Goal: Navigation & Orientation: Find specific page/section

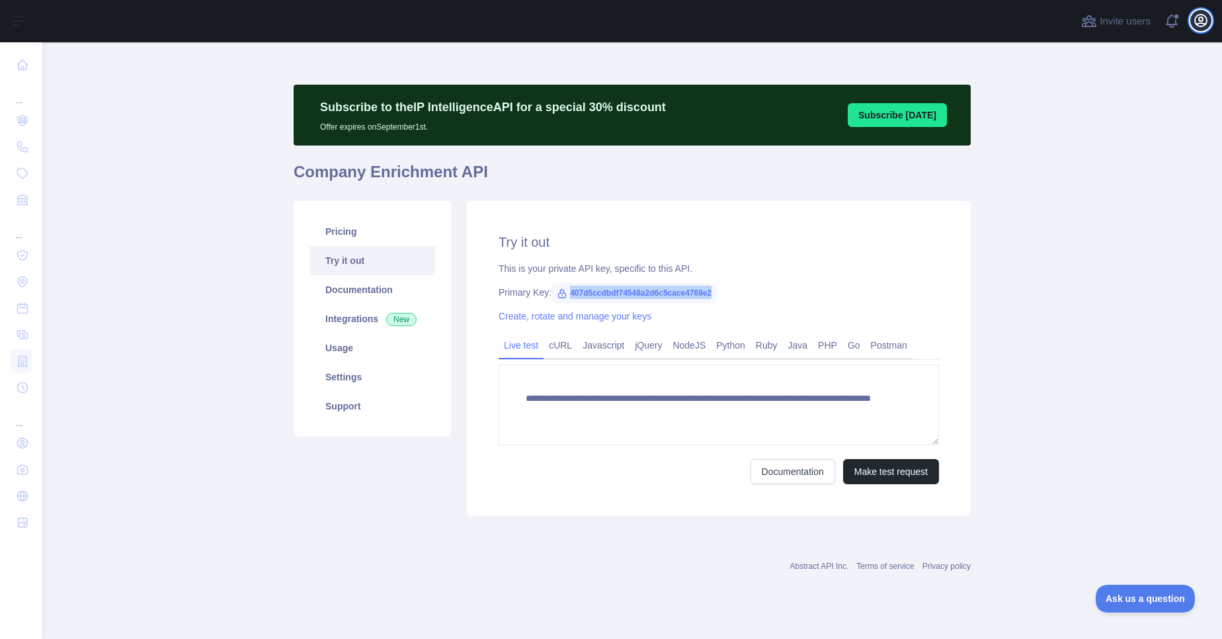
click at [1203, 23] on icon "button" at bounding box center [1201, 21] width 12 height 12
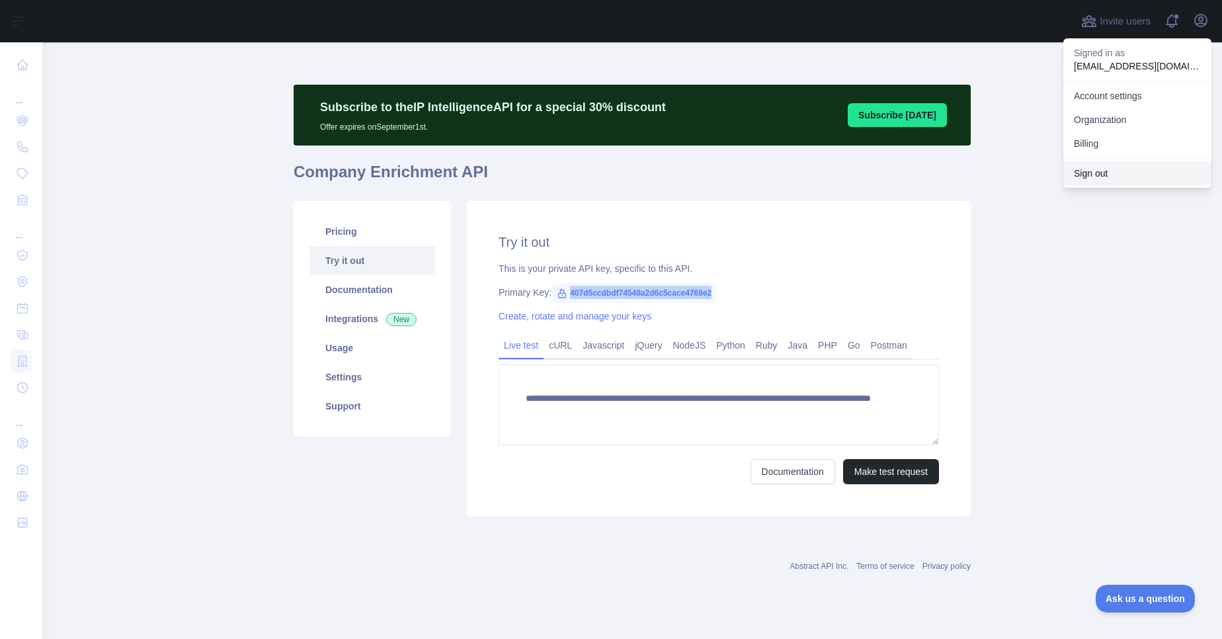
click at [1090, 176] on button "Sign out" at bounding box center [1138, 173] width 148 height 24
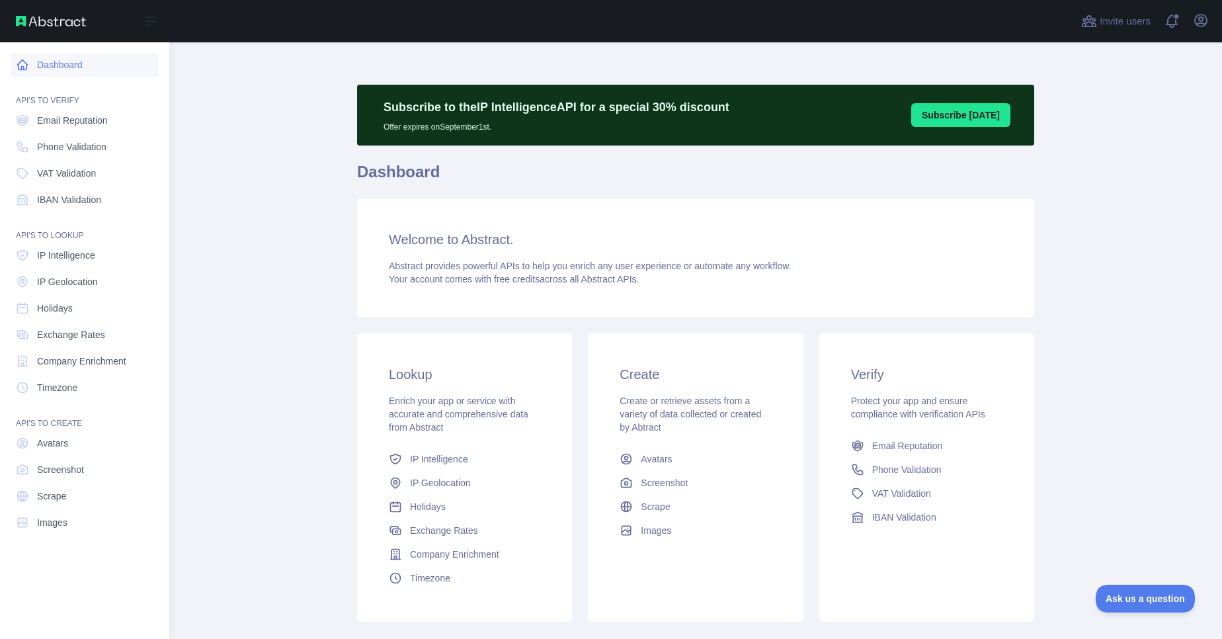
click at [85, 67] on link "Dashboard" at bounding box center [85, 65] width 148 height 24
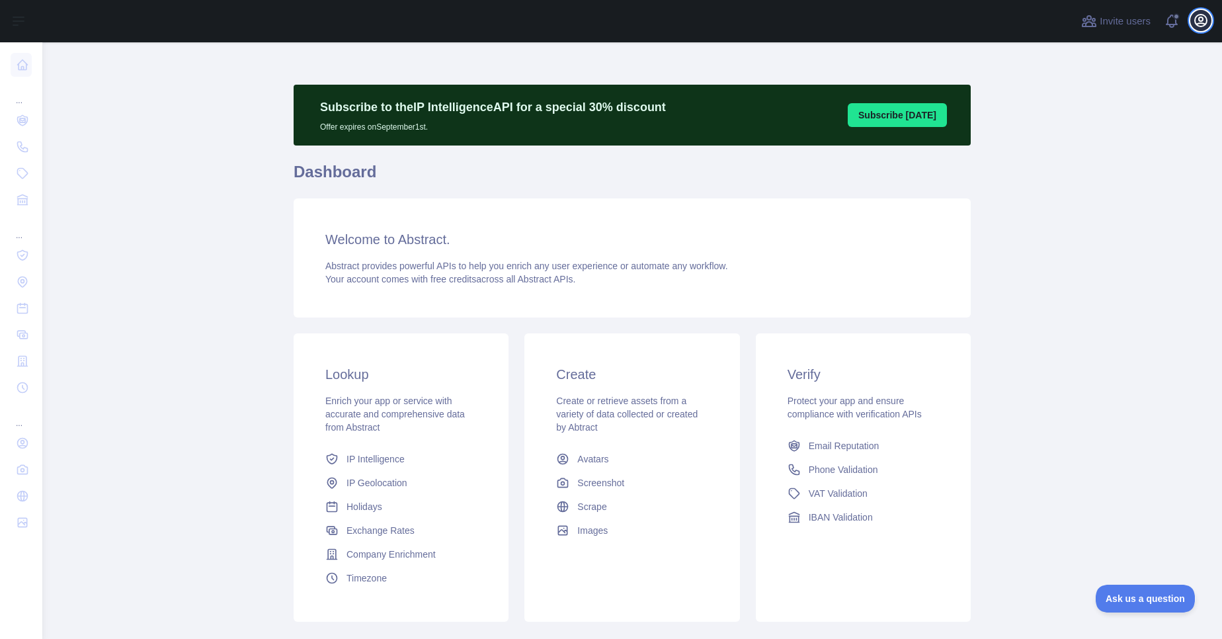
click at [1201, 26] on icon "button" at bounding box center [1201, 21] width 16 height 16
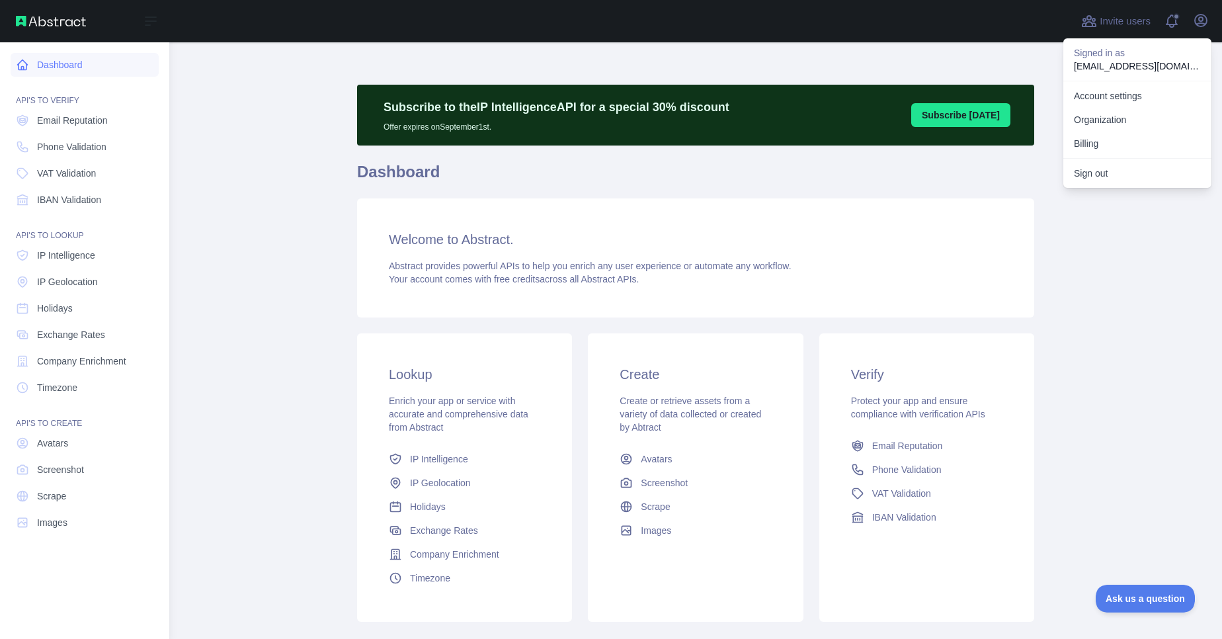
click at [45, 64] on link "Dashboard" at bounding box center [85, 65] width 148 height 24
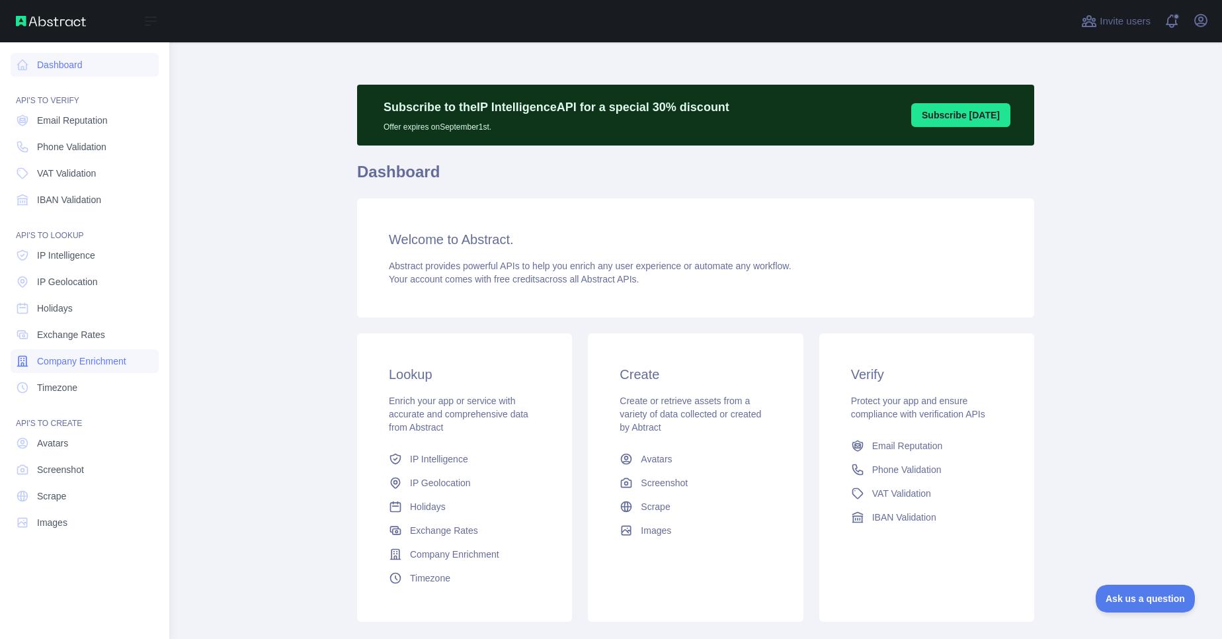
click at [79, 368] on link "Company Enrichment" at bounding box center [85, 361] width 148 height 24
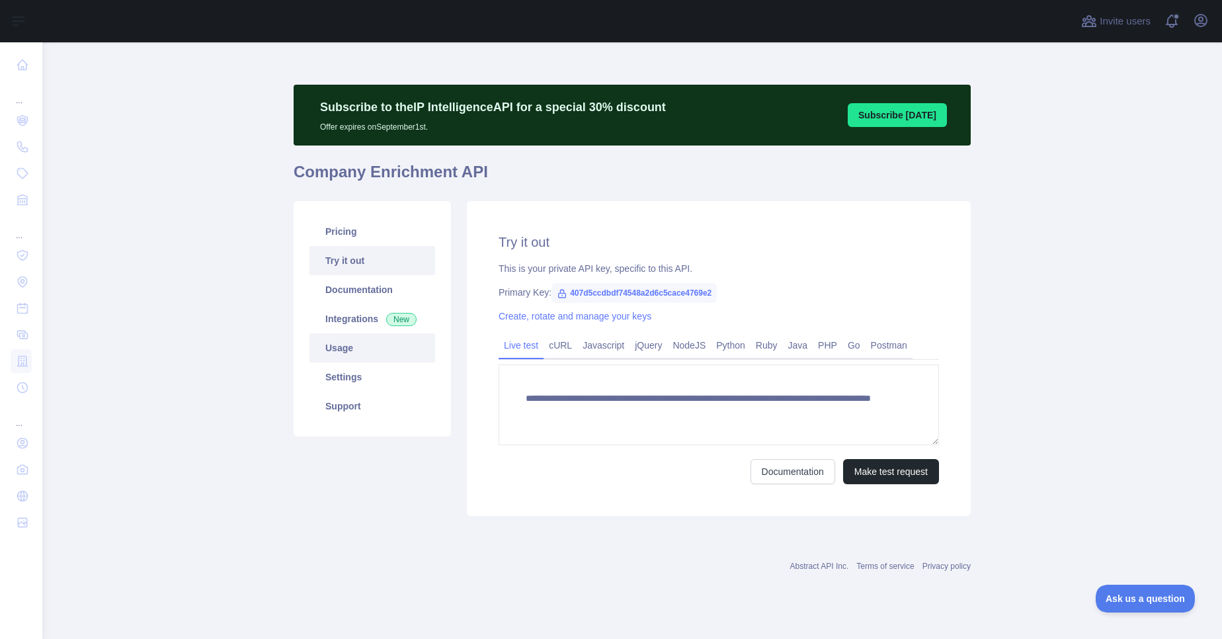
click at [355, 347] on link "Usage" at bounding box center [373, 347] width 126 height 29
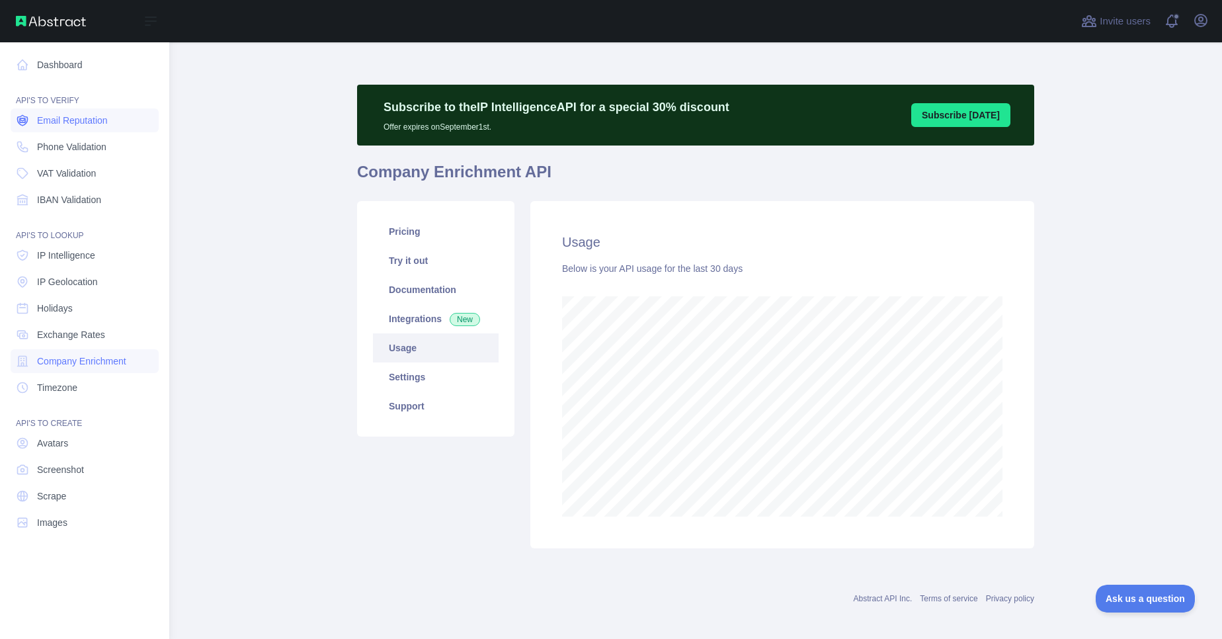
scroll to position [660876, 660430]
click at [54, 120] on span "Email Reputation" at bounding box center [72, 120] width 71 height 13
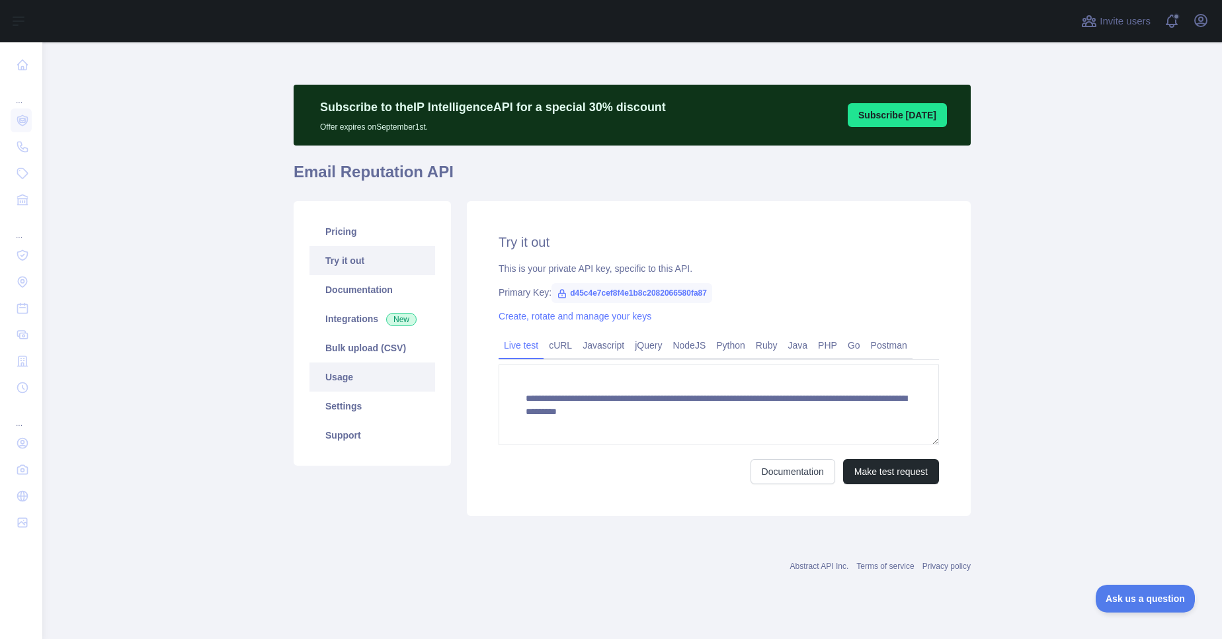
click at [359, 383] on link "Usage" at bounding box center [373, 376] width 126 height 29
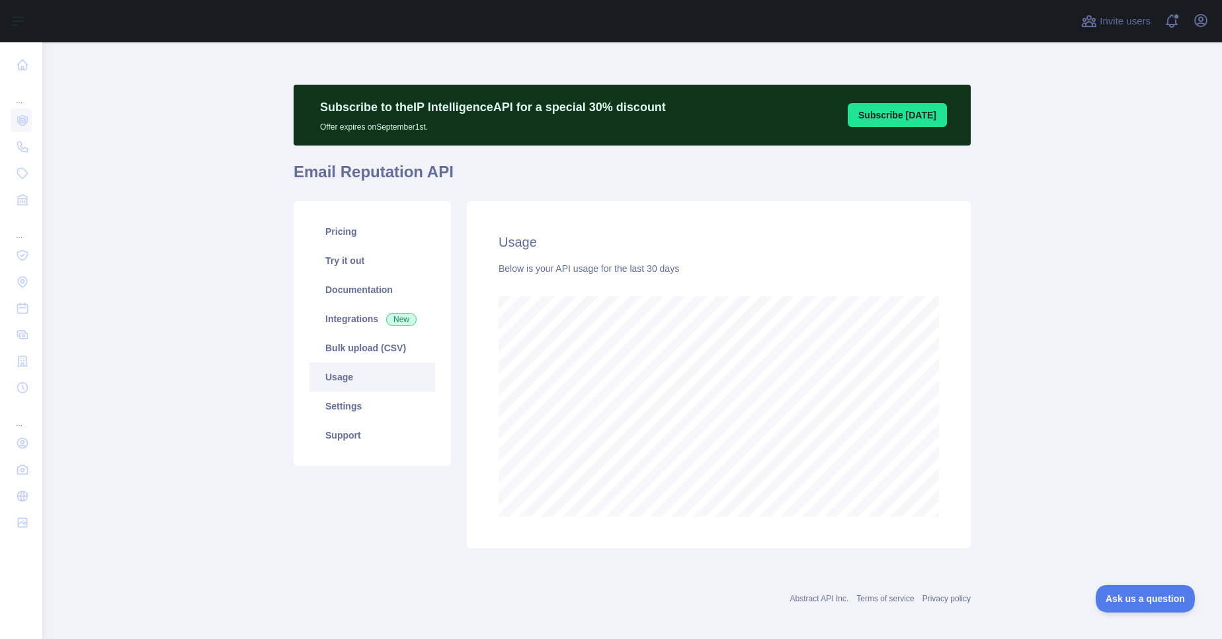
scroll to position [597, 1170]
click at [340, 413] on link "Settings" at bounding box center [373, 406] width 126 height 29
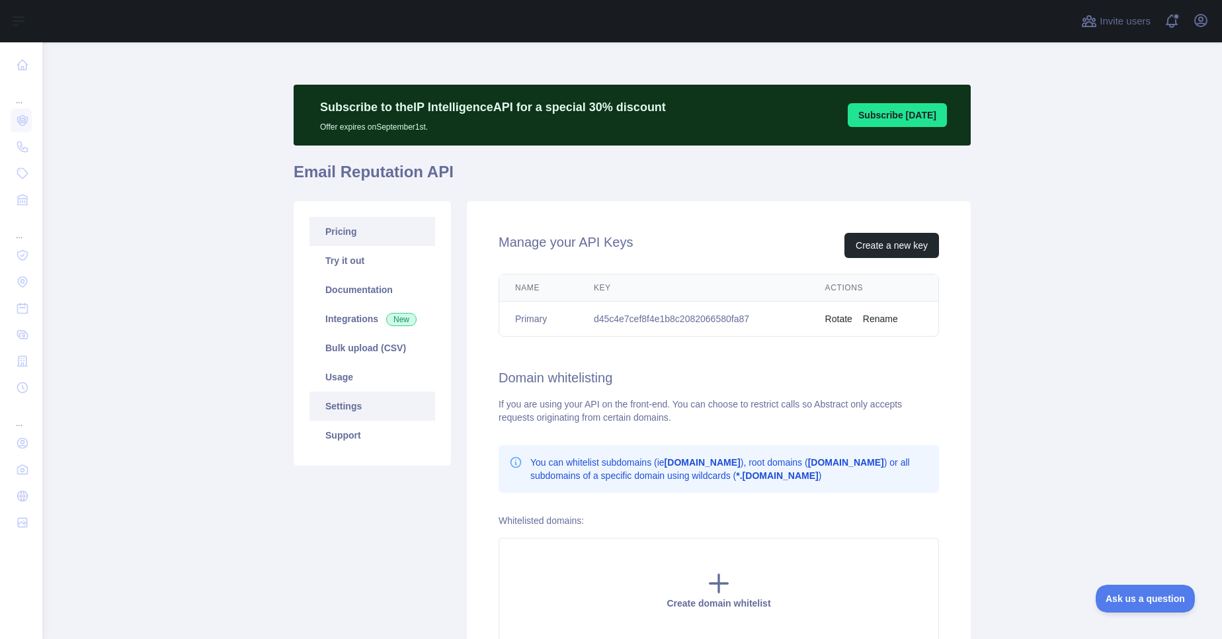
click at [345, 239] on link "Pricing" at bounding box center [373, 231] width 126 height 29
